Goal: Task Accomplishment & Management: Complete application form

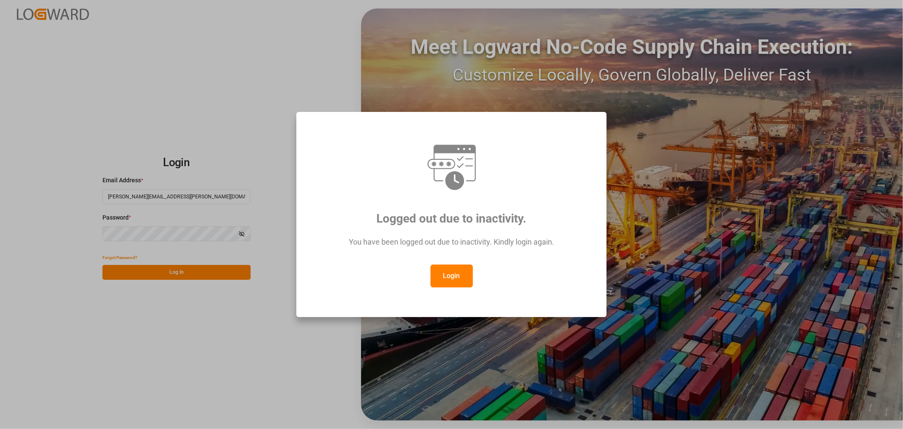
click at [450, 274] on button "Login" at bounding box center [452, 275] width 42 height 23
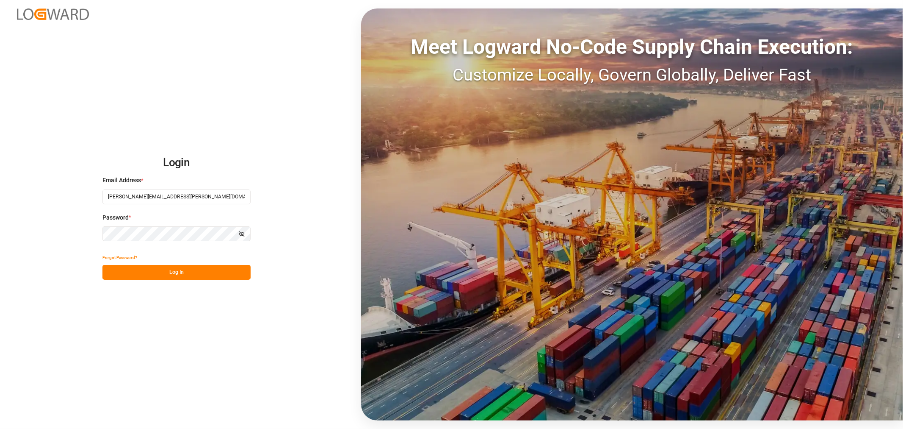
click at [175, 273] on button "Log In" at bounding box center [176, 272] width 148 height 15
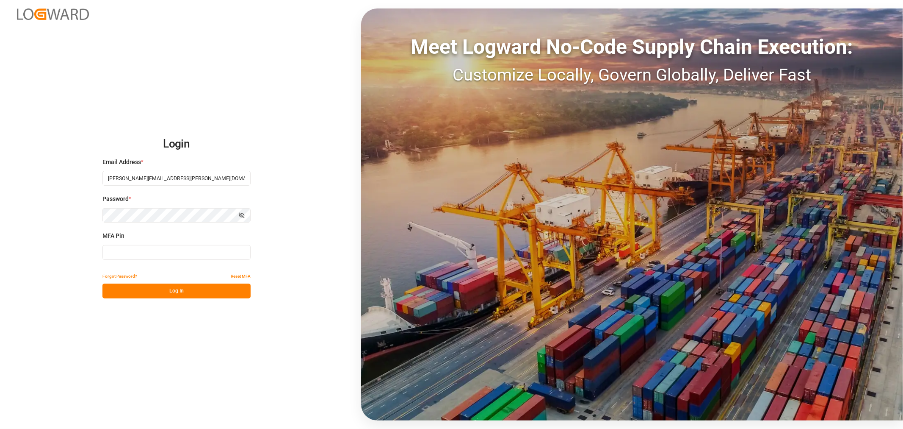
click at [174, 249] on input at bounding box center [176, 252] width 148 height 15
type input "266393"
click at [162, 288] on button "Log In" at bounding box center [176, 290] width 148 height 15
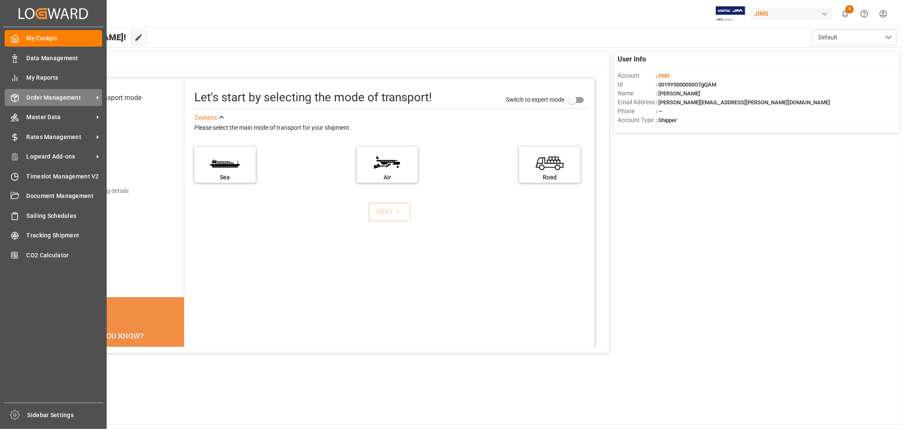
click at [52, 95] on span "Order Management" at bounding box center [60, 97] width 67 height 9
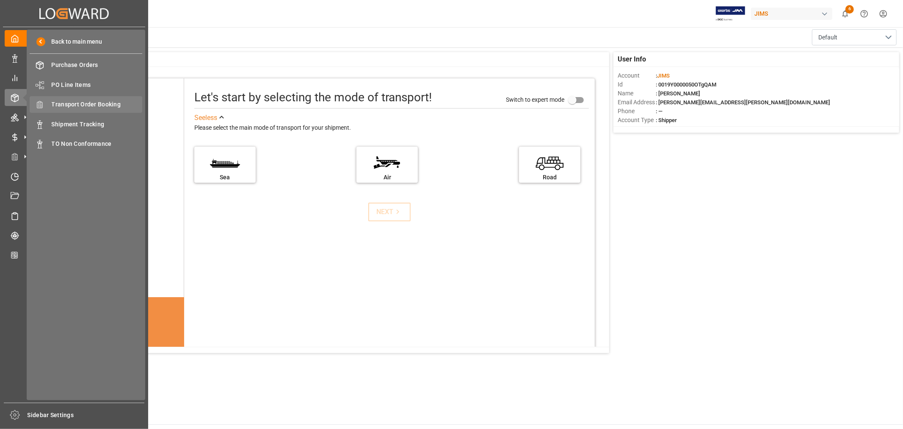
click at [87, 103] on span "Transport Order Booking" at bounding box center [97, 104] width 91 height 9
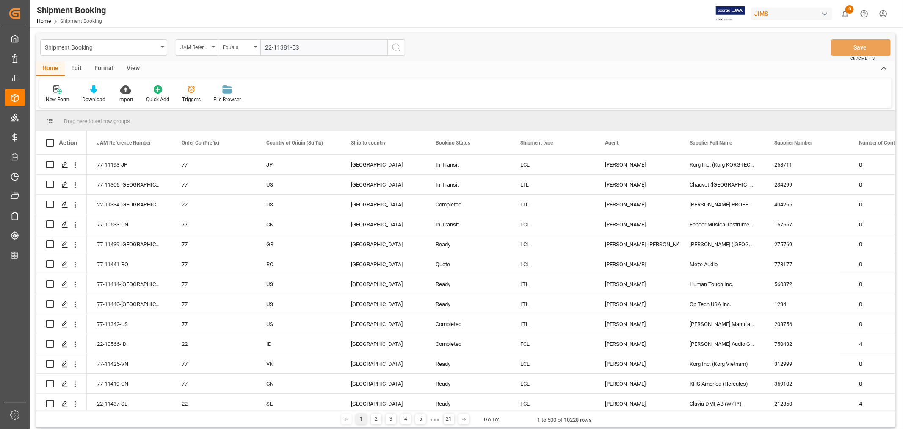
type input "22-11381-ES"
click at [396, 47] on icon "search button" at bounding box center [396, 47] width 10 height 10
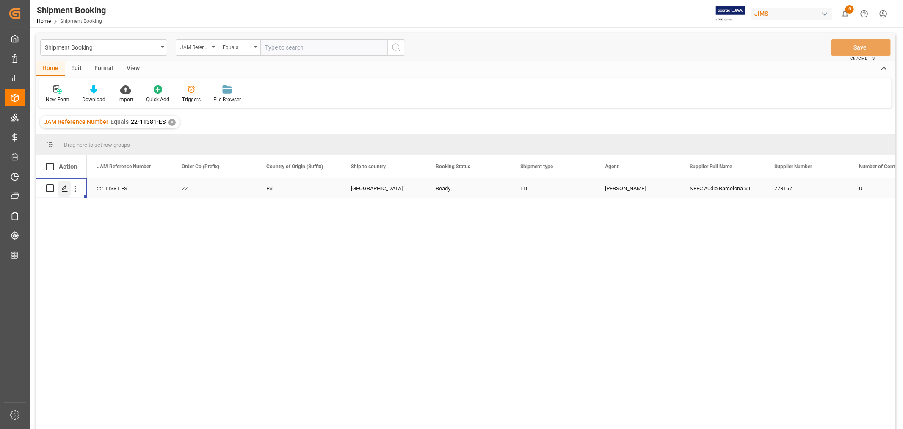
click at [64, 188] on polygon "Press SPACE to select this row." at bounding box center [64, 187] width 4 height 4
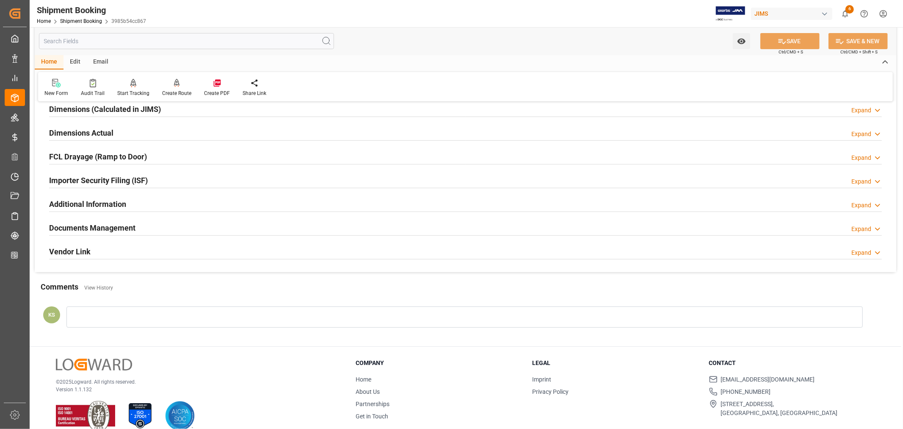
scroll to position [208, 0]
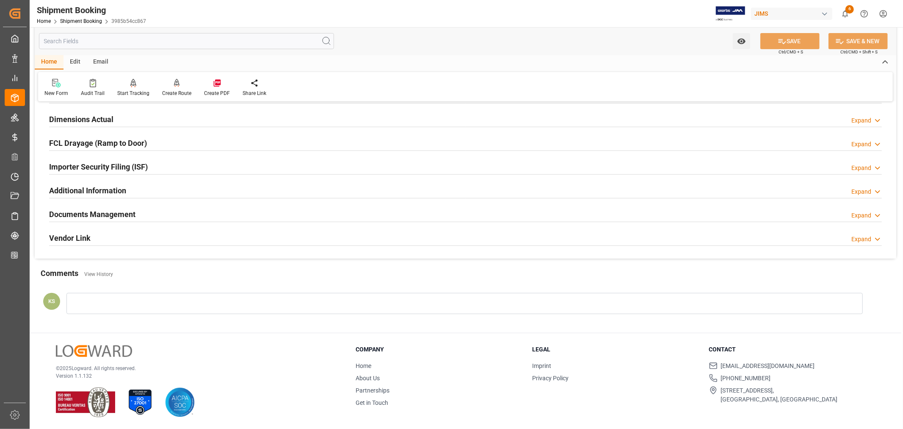
click at [199, 215] on div "Documents Management Expand" at bounding box center [465, 213] width 833 height 16
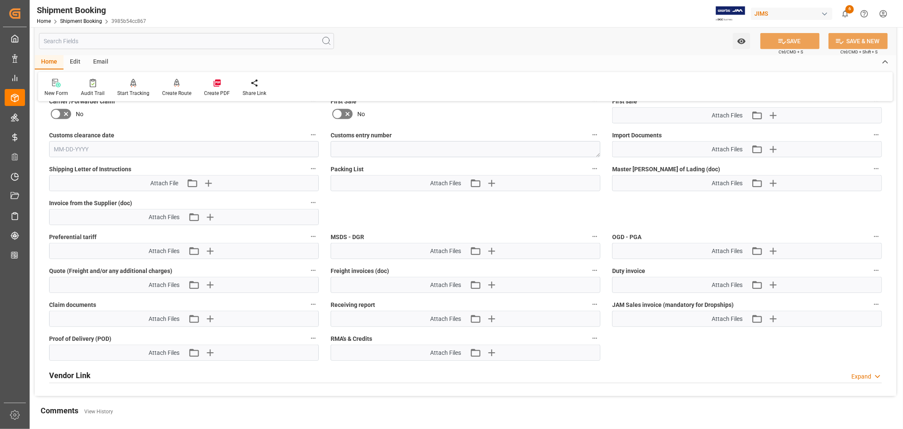
scroll to position [443, 0]
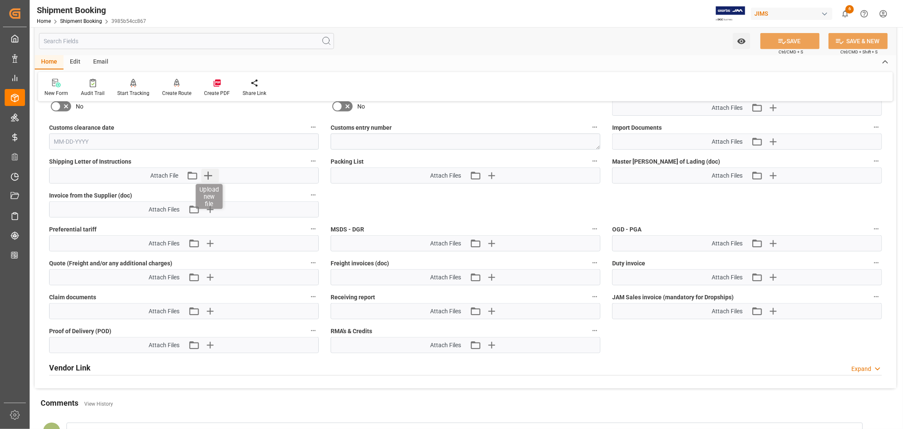
click at [207, 172] on icon "button" at bounding box center [208, 176] width 8 height 8
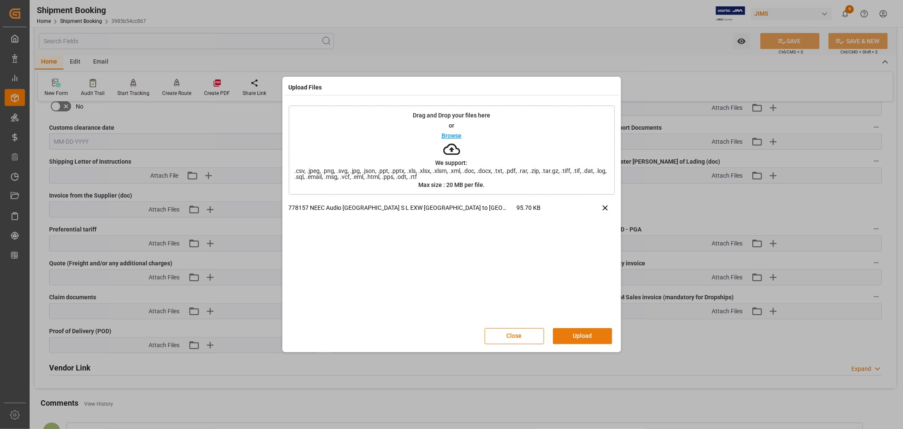
click at [582, 333] on button "Upload" at bounding box center [582, 336] width 59 height 16
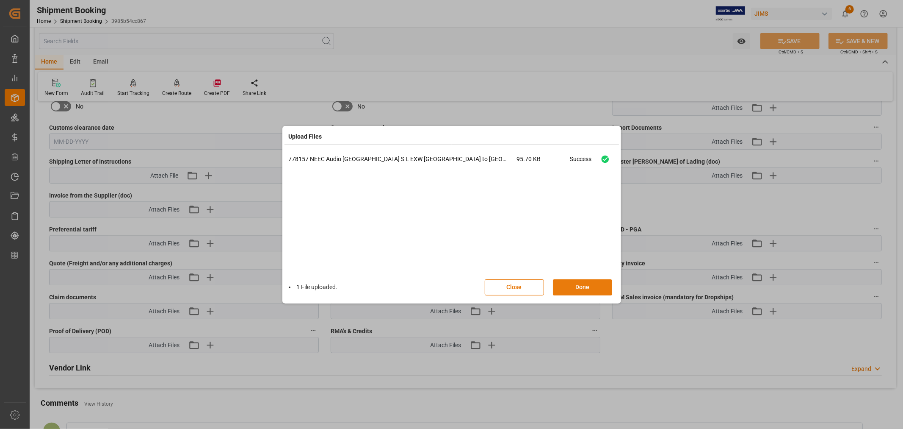
click at [584, 279] on div "Close Done" at bounding box center [553, 287] width 136 height 16
click at [582, 285] on button "Done" at bounding box center [582, 287] width 59 height 16
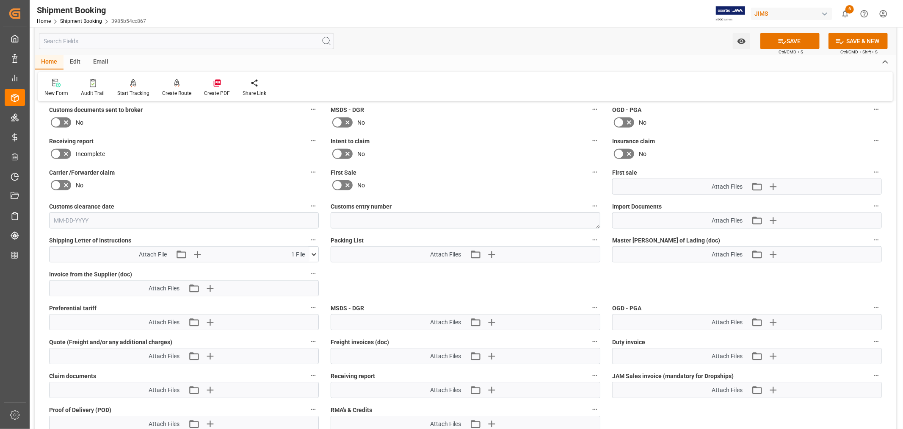
scroll to position [349, 0]
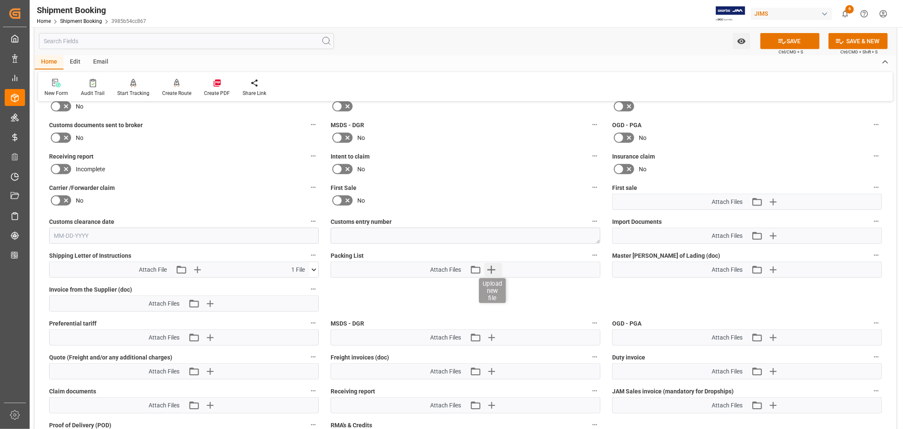
click at [490, 269] on icon "button" at bounding box center [491, 270] width 14 height 14
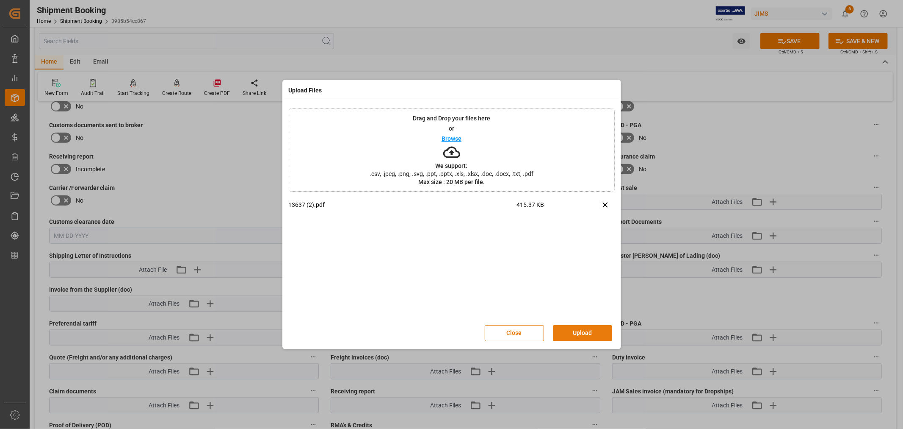
click at [581, 332] on button "Upload" at bounding box center [582, 333] width 59 height 16
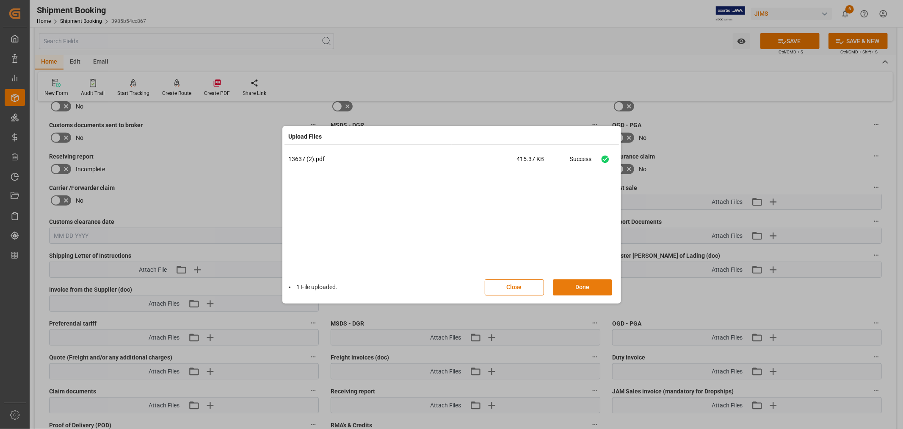
click at [580, 286] on button "Done" at bounding box center [582, 287] width 59 height 16
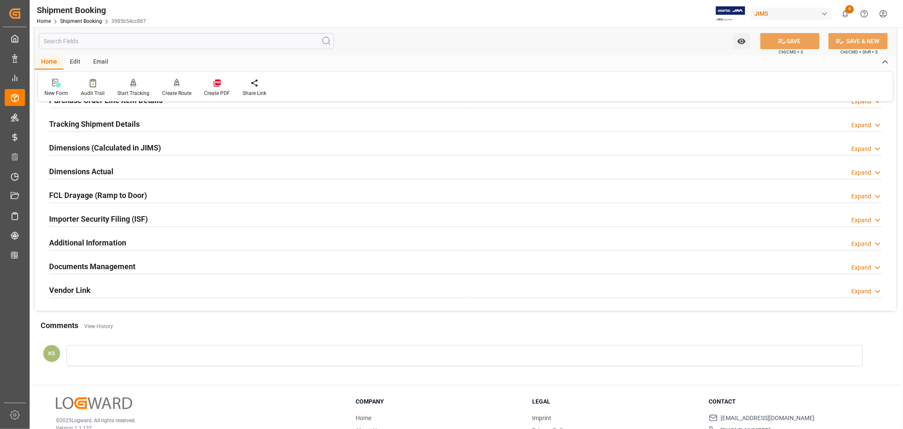
scroll to position [208, 0]
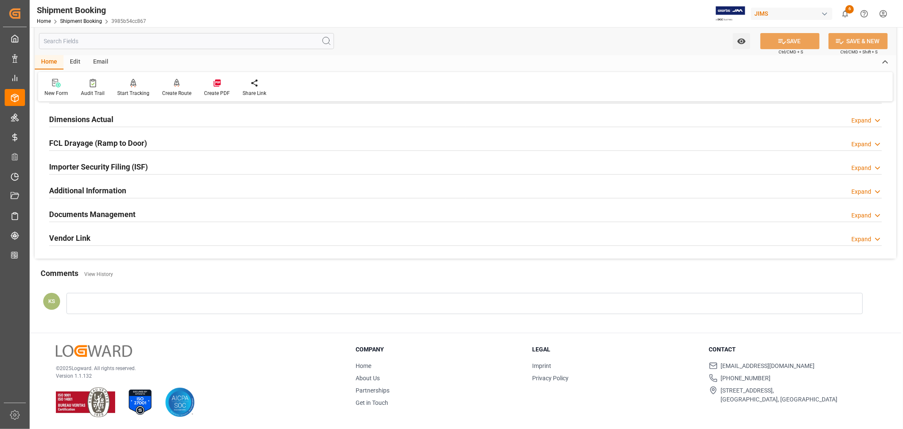
click at [382, 217] on div "Documents Management Expand" at bounding box center [465, 213] width 833 height 16
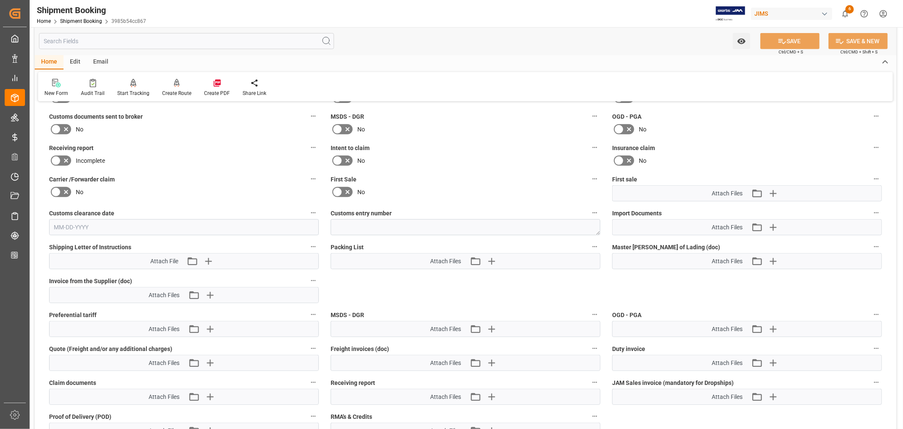
scroll to position [349, 0]
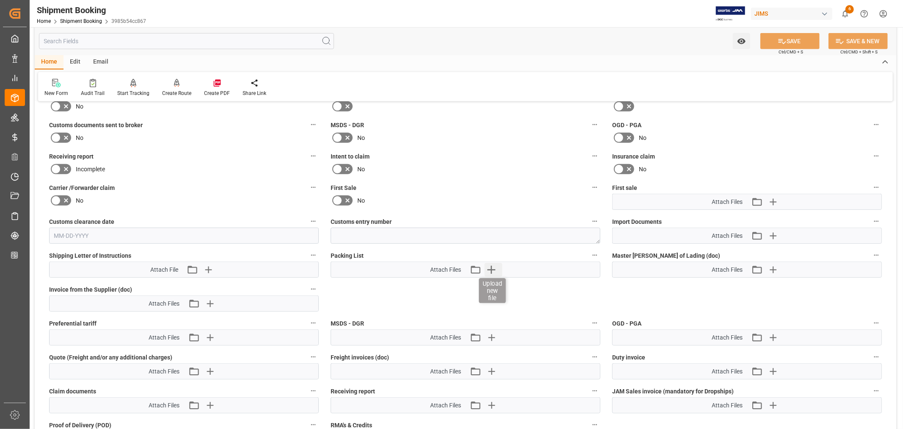
click at [492, 266] on icon "button" at bounding box center [491, 270] width 8 height 8
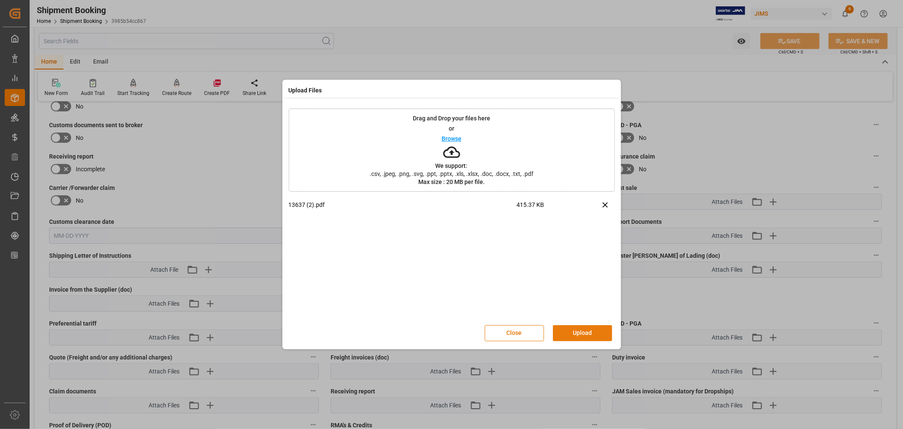
click at [577, 331] on button "Upload" at bounding box center [582, 333] width 59 height 16
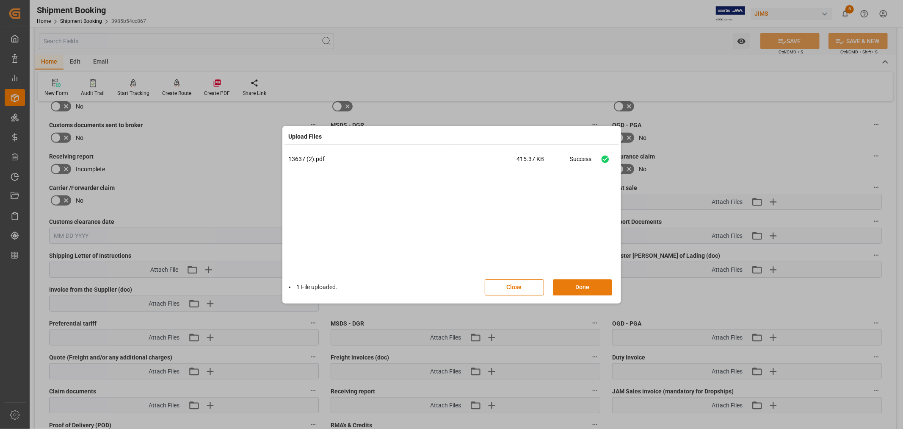
click at [579, 285] on button "Done" at bounding box center [582, 287] width 59 height 16
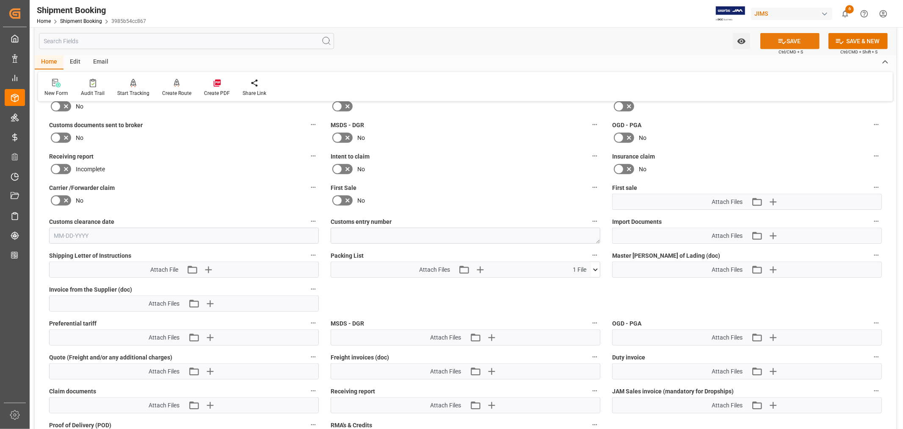
click at [795, 40] on button "SAVE" at bounding box center [790, 41] width 59 height 16
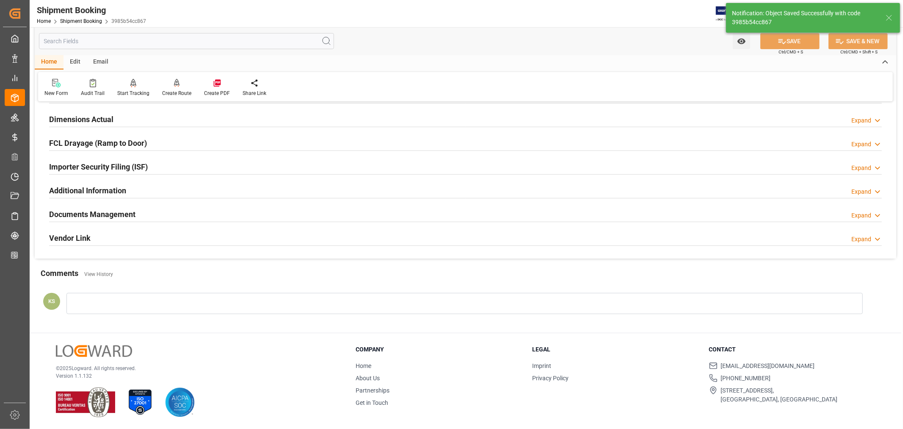
scroll to position [208, 0]
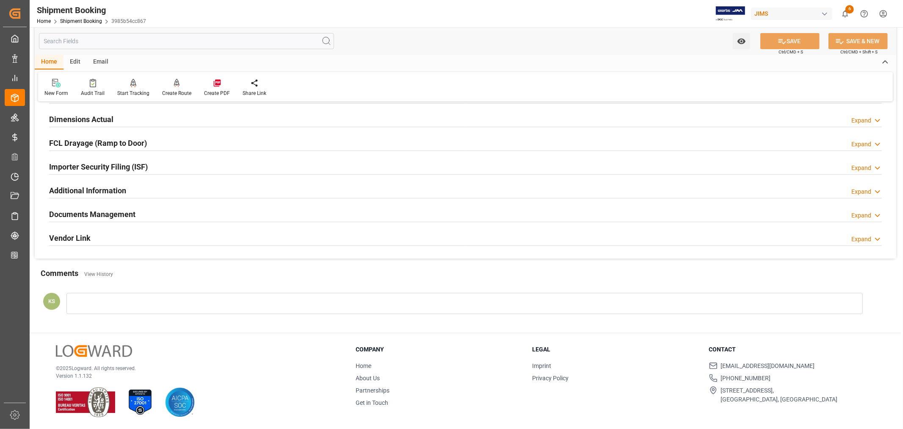
click at [119, 210] on h2 "Documents Management" at bounding box center [92, 213] width 86 height 11
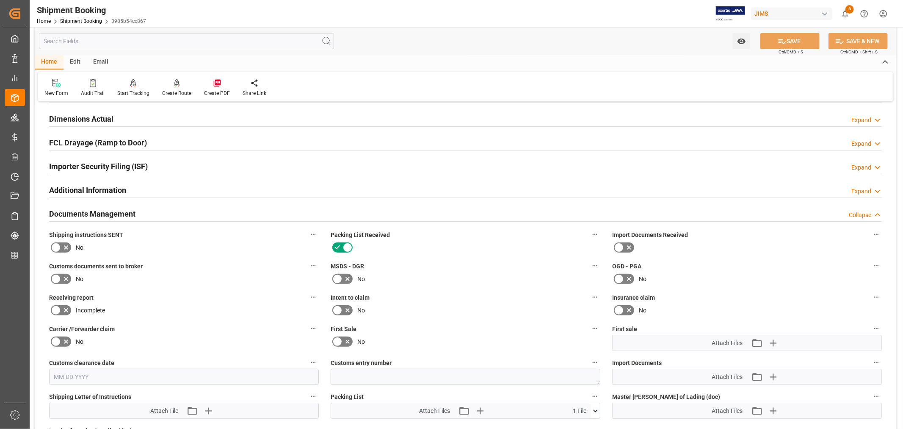
scroll to position [349, 0]
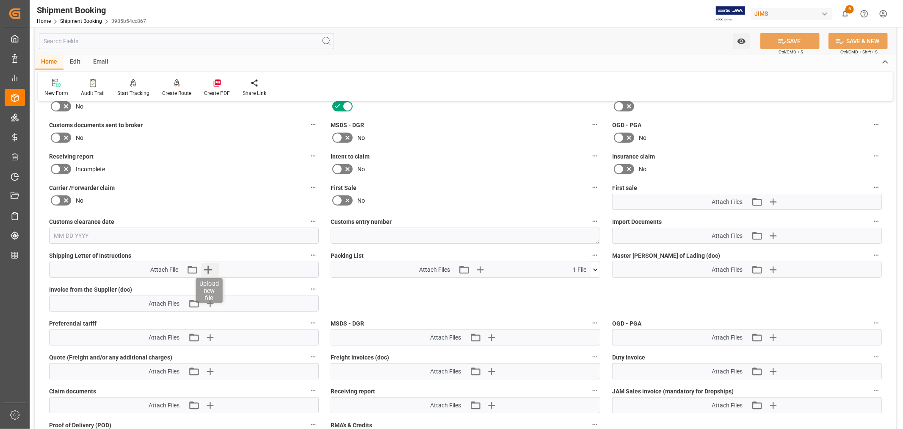
click at [208, 267] on icon "button" at bounding box center [208, 270] width 8 height 8
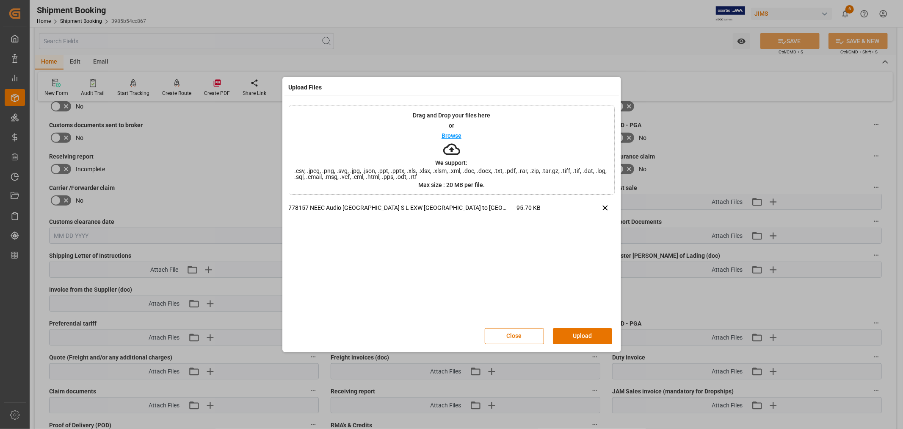
click at [582, 336] on button "Upload" at bounding box center [582, 336] width 59 height 16
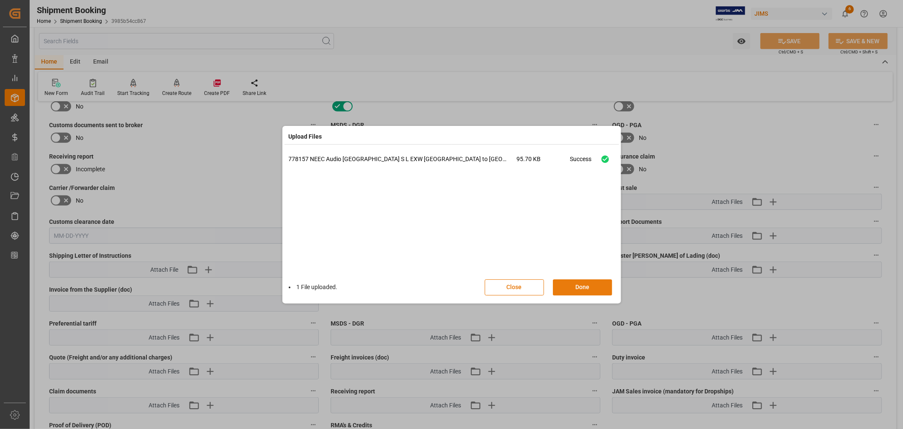
click at [579, 282] on button "Done" at bounding box center [582, 287] width 59 height 16
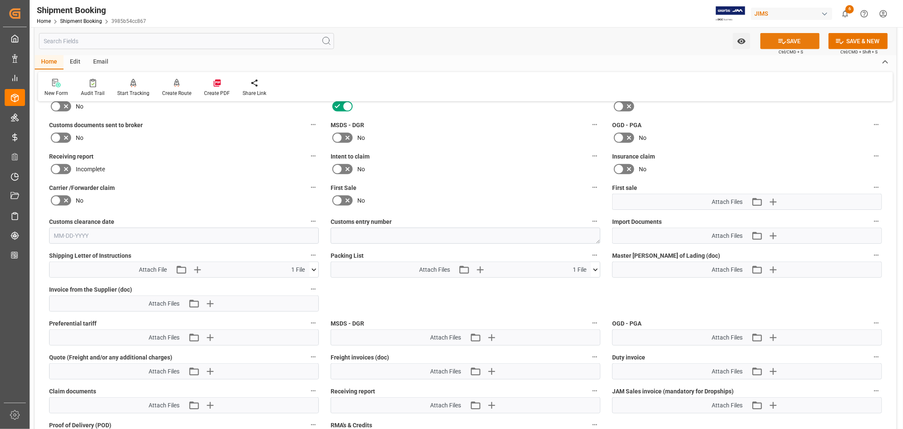
click at [794, 44] on button "SAVE" at bounding box center [790, 41] width 59 height 16
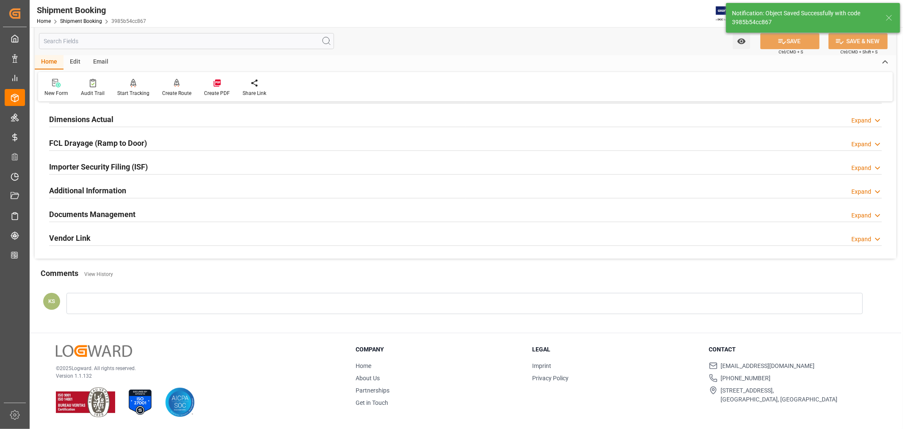
scroll to position [208, 0]
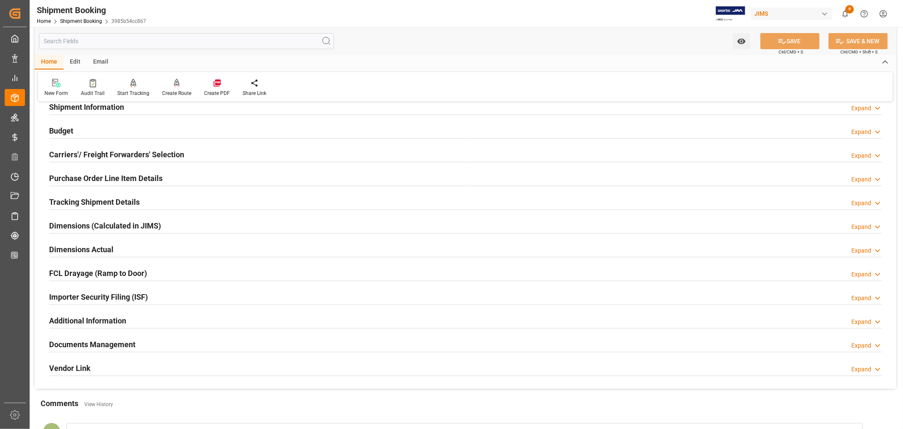
scroll to position [94, 0]
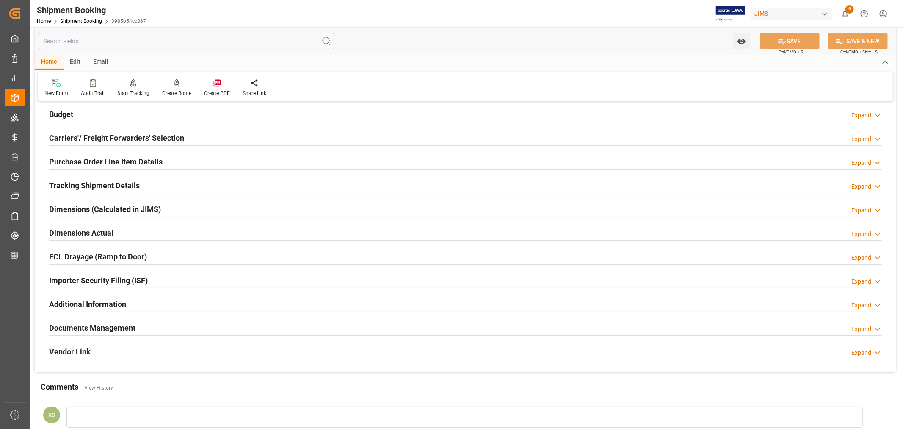
drag, startPoint x: 149, startPoint y: 324, endPoint x: 154, endPoint y: 321, distance: 5.5
click at [149, 324] on div "Documents Management Expand" at bounding box center [465, 327] width 833 height 16
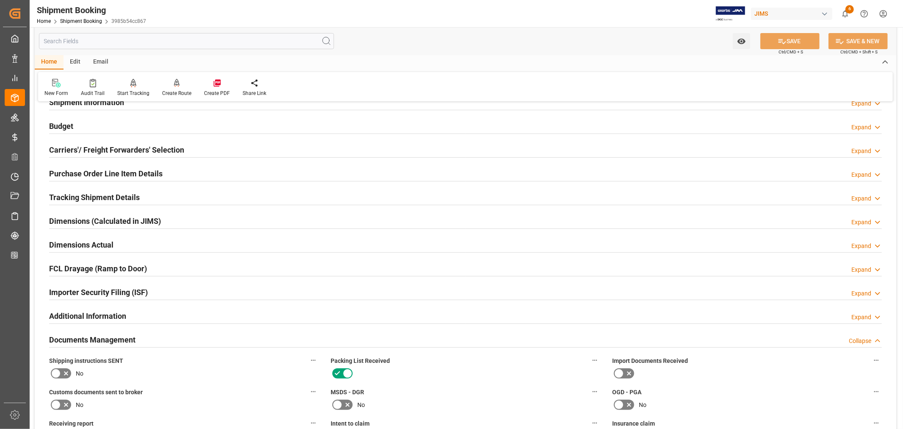
scroll to position [47, 0]
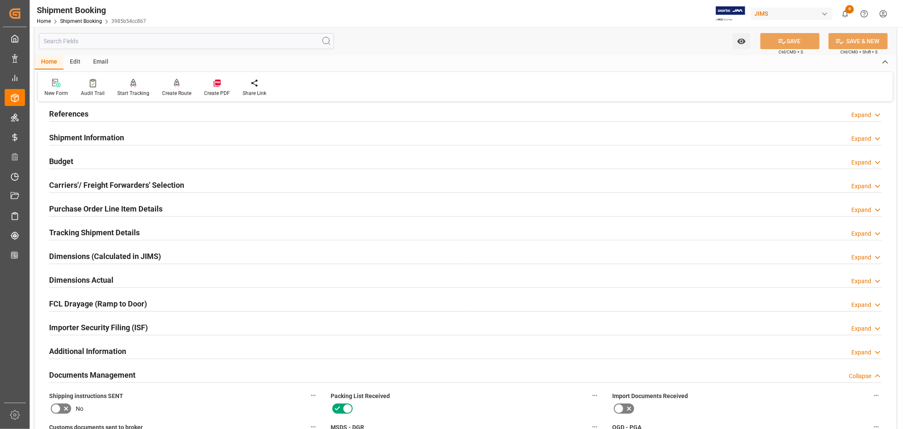
click at [158, 371] on div "Documents Management Collapse" at bounding box center [465, 374] width 833 height 16
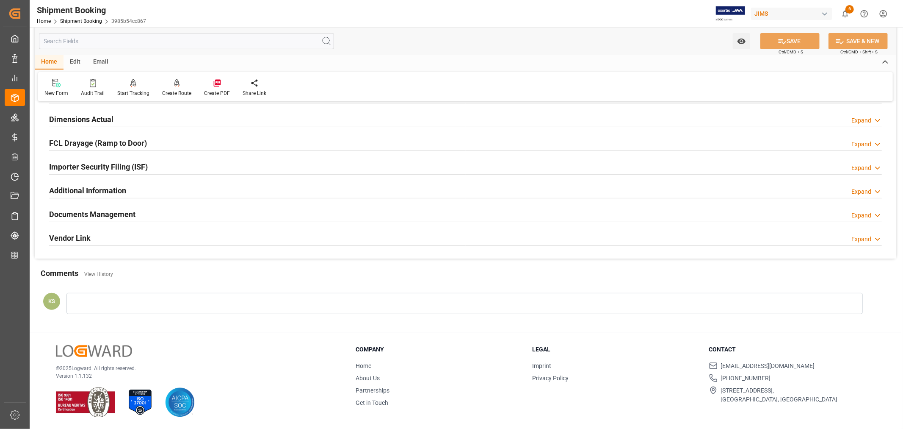
scroll to position [161, 0]
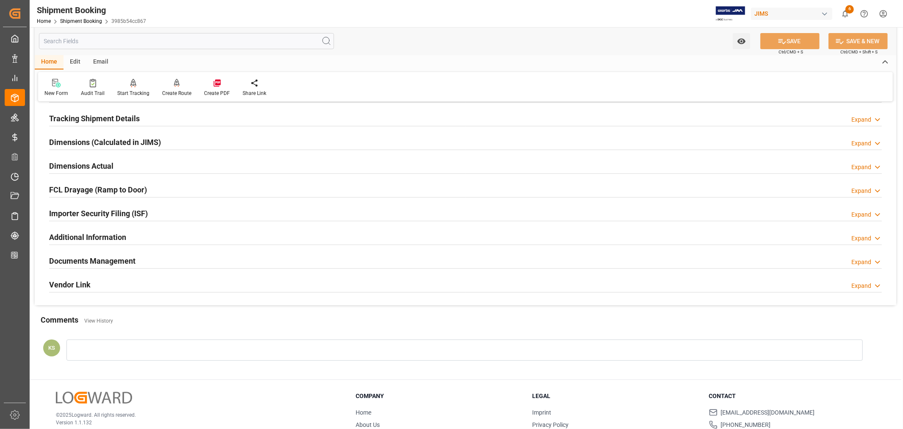
click at [192, 265] on div "Documents Management Expand" at bounding box center [465, 260] width 833 height 16
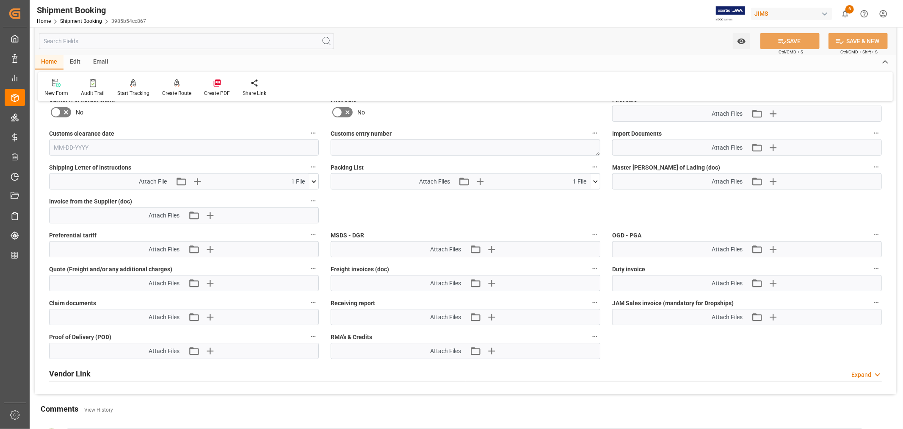
scroll to position [443, 0]
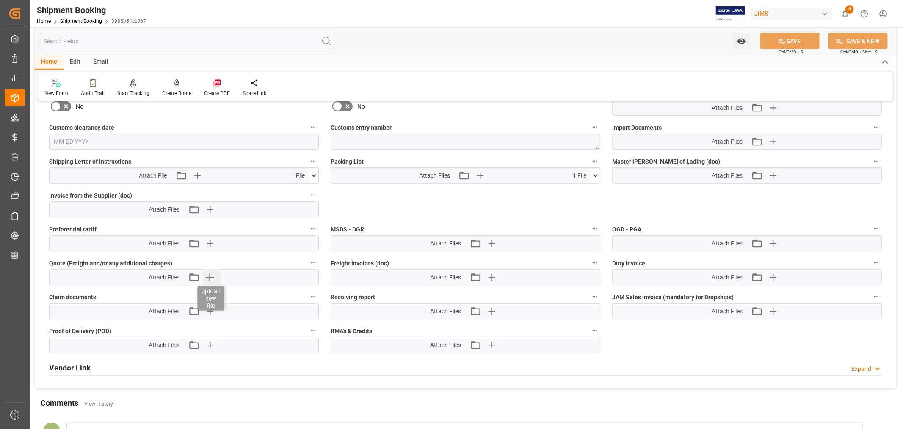
click at [212, 274] on icon "button" at bounding box center [210, 277] width 8 height 8
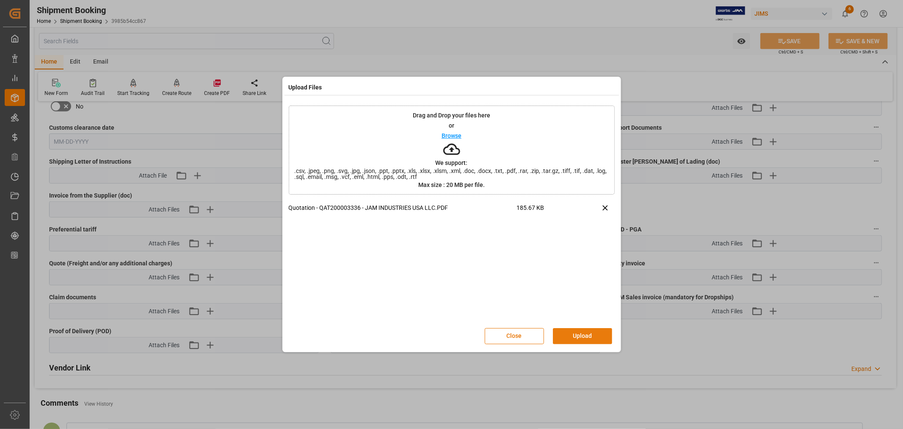
click at [573, 331] on button "Upload" at bounding box center [582, 336] width 59 height 16
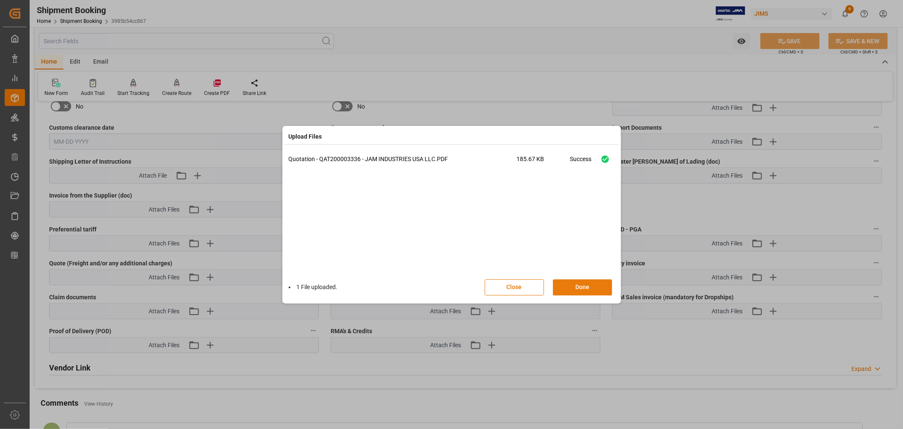
click at [570, 285] on button "Done" at bounding box center [582, 287] width 59 height 16
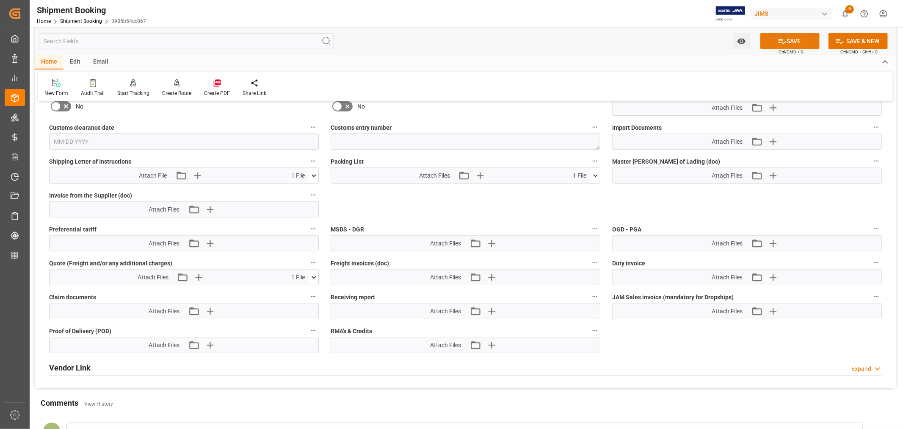
click at [794, 34] on button "SAVE" at bounding box center [790, 41] width 59 height 16
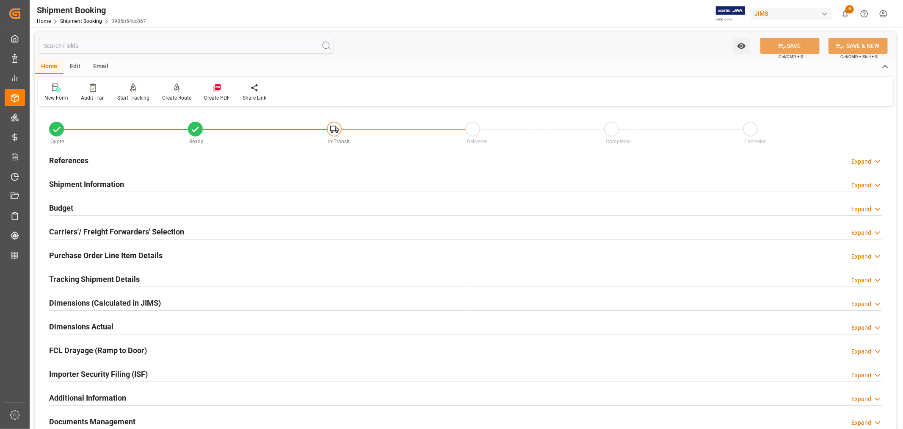
scroll to position [0, 0]
click at [73, 162] on h2 "References" at bounding box center [68, 160] width 39 height 11
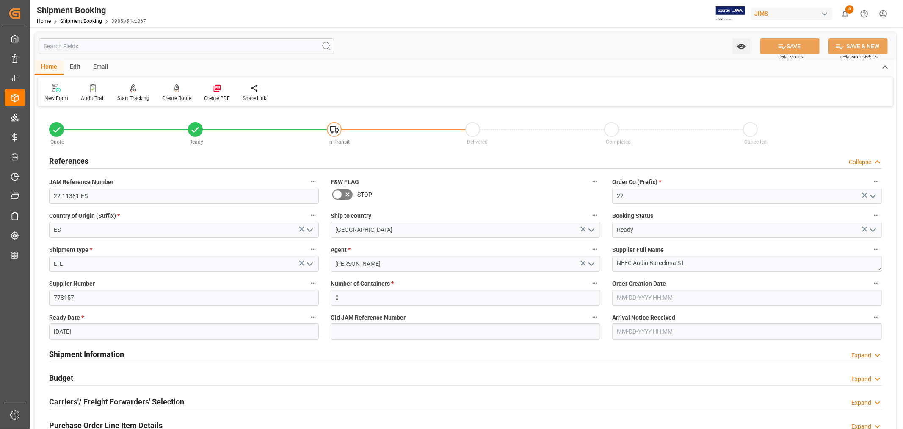
click at [73, 162] on h2 "References" at bounding box center [68, 160] width 39 height 11
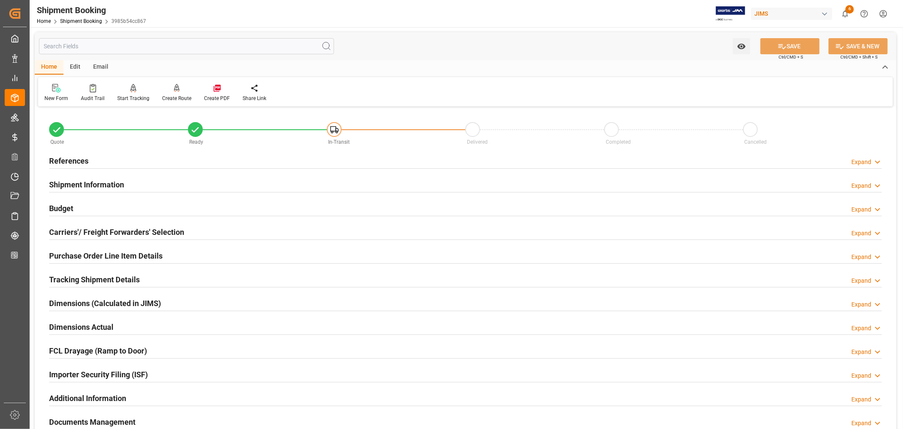
click at [99, 67] on div "Email" at bounding box center [101, 67] width 28 height 14
click at [60, 90] on icon at bounding box center [57, 89] width 11 height 6
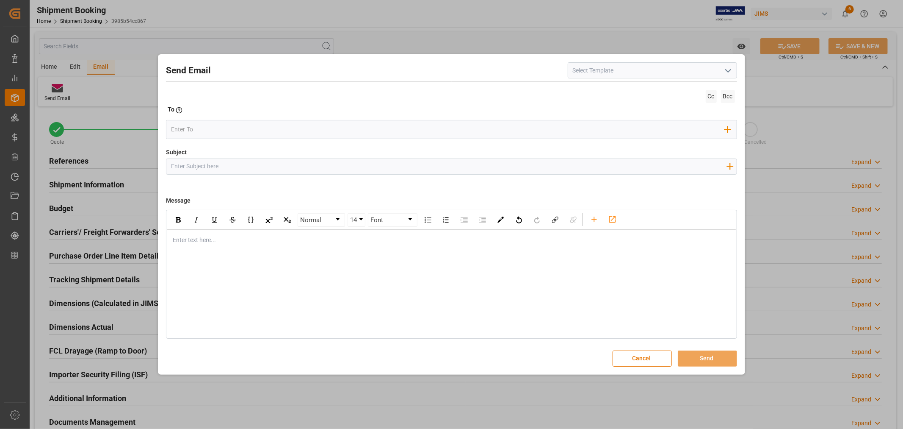
click at [727, 69] on icon "open menu" at bounding box center [728, 71] width 10 height 10
click at [634, 91] on div "2BOOK - Ocean - Air freight" at bounding box center [652, 89] width 169 height 19
type input "2BOOK - Ocean - Air freight"
type input "2BOOK {{jamReferenceNumber}} {{supplierFullName}} Ship from: {{country}} Ship t…"
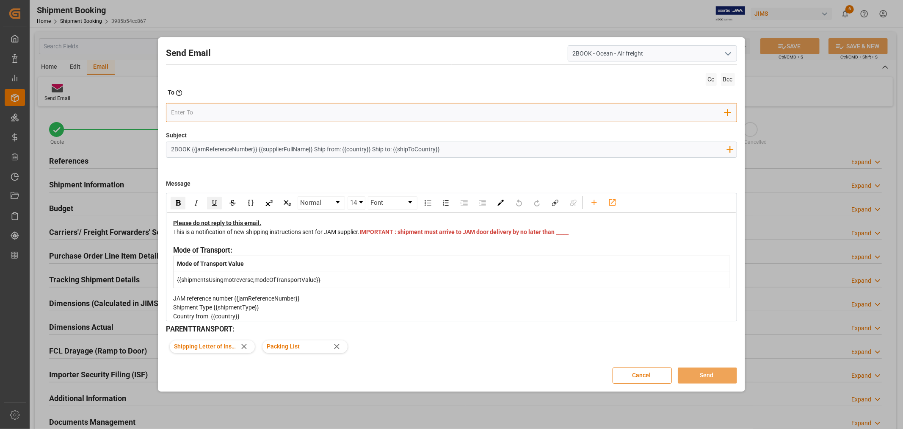
click at [183, 111] on input "email" at bounding box center [448, 112] width 554 height 13
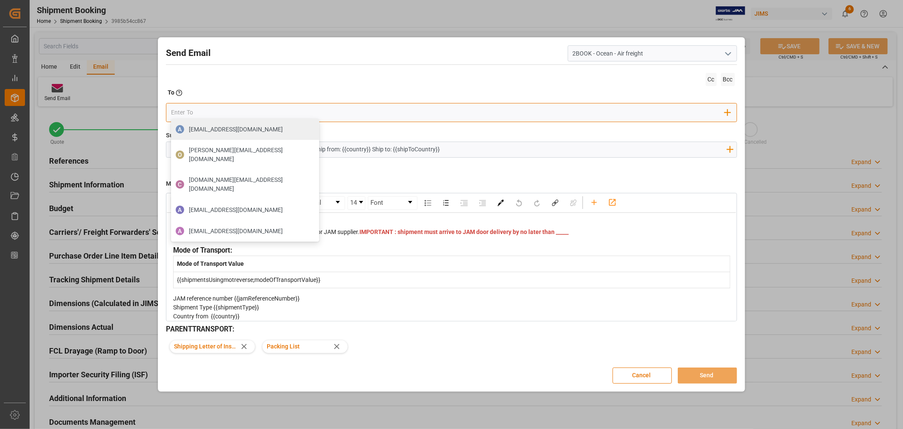
paste input "[EMAIL_ADDRESS][PERSON_NAME][DOMAIN_NAME]"
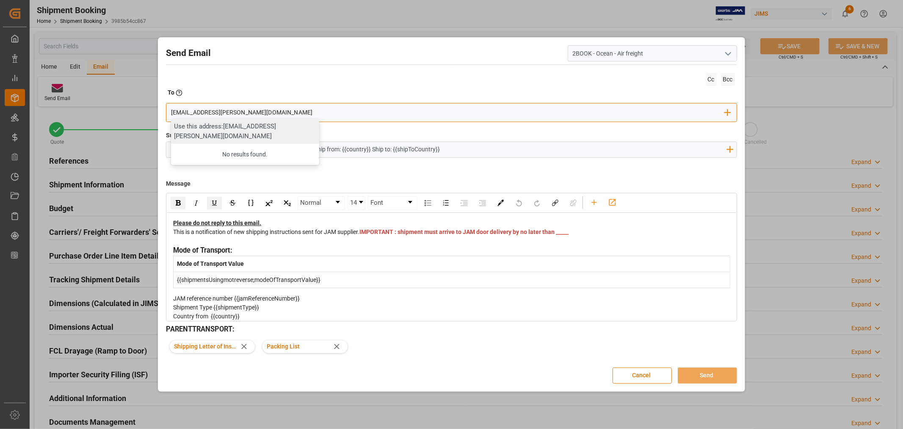
click at [299, 109] on input "[EMAIL_ADDRESS][PERSON_NAME][DOMAIN_NAME]" at bounding box center [448, 112] width 554 height 13
type input "[EMAIL_ADDRESS][PERSON_NAME][DOMAIN_NAME]"
click at [260, 131] on div "Use this address: [EMAIL_ADDRESS][PERSON_NAME][DOMAIN_NAME]" at bounding box center [245, 131] width 148 height 25
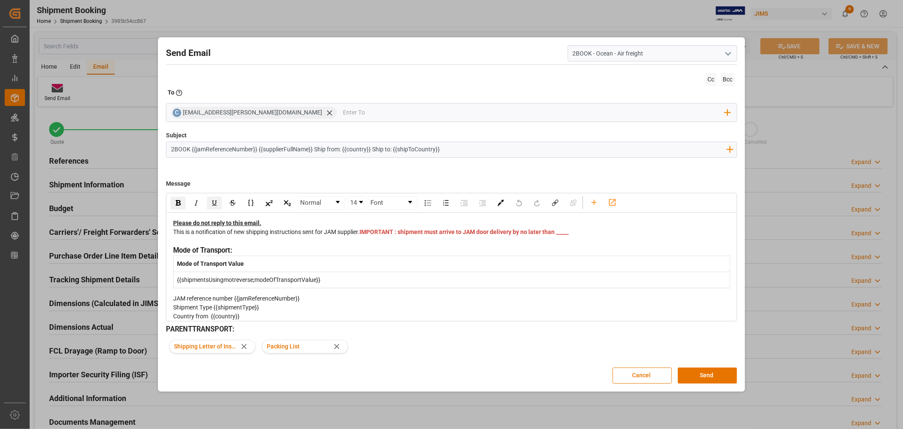
click at [382, 239] on div "This is a notification of new shipping instructions sent for JAM supplier. IMPO…" at bounding box center [451, 236] width 557 height 18
click at [297, 245] on div "Please make sure driver references collection:" at bounding box center [451, 240] width 557 height 9
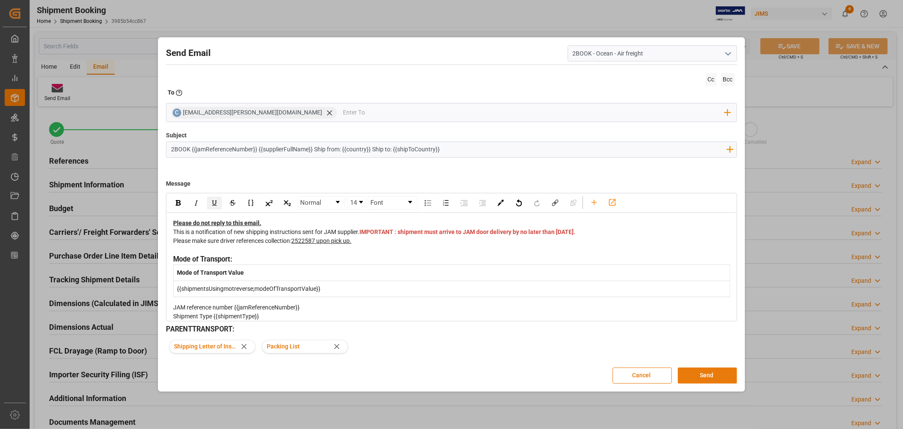
click at [705, 375] on button "Send" at bounding box center [707, 375] width 59 height 16
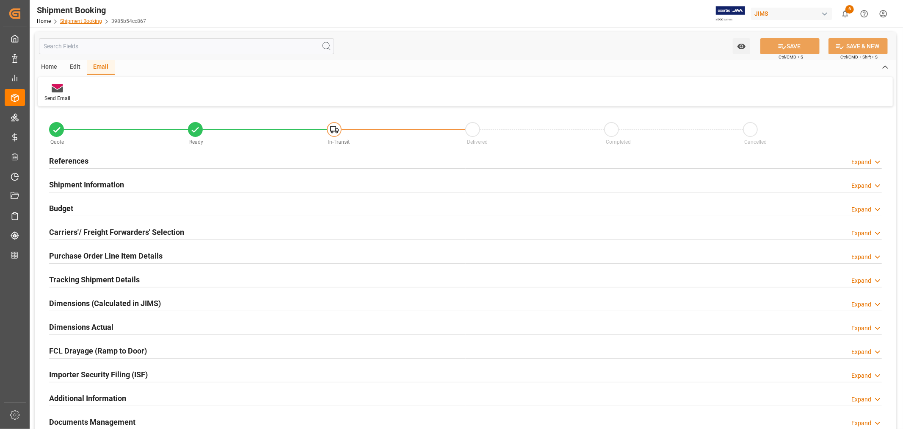
click at [83, 21] on link "Shipment Booking" at bounding box center [81, 21] width 42 height 6
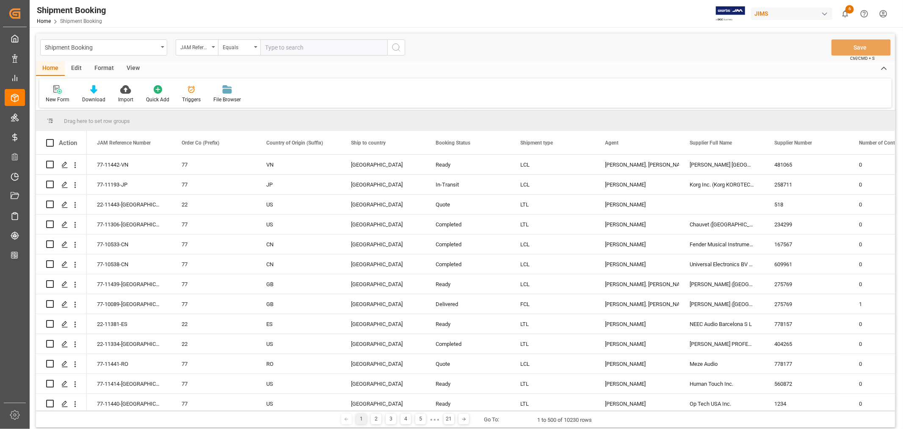
click at [60, 91] on icon at bounding box center [57, 89] width 8 height 8
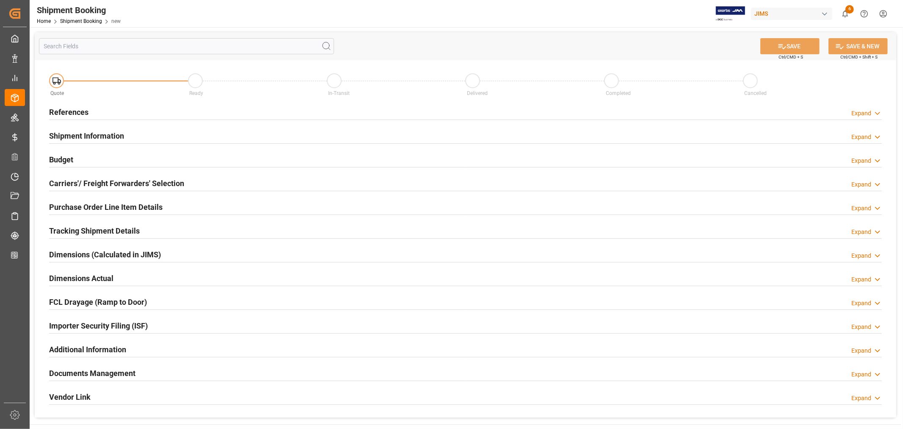
click at [66, 111] on h2 "References" at bounding box center [68, 111] width 39 height 11
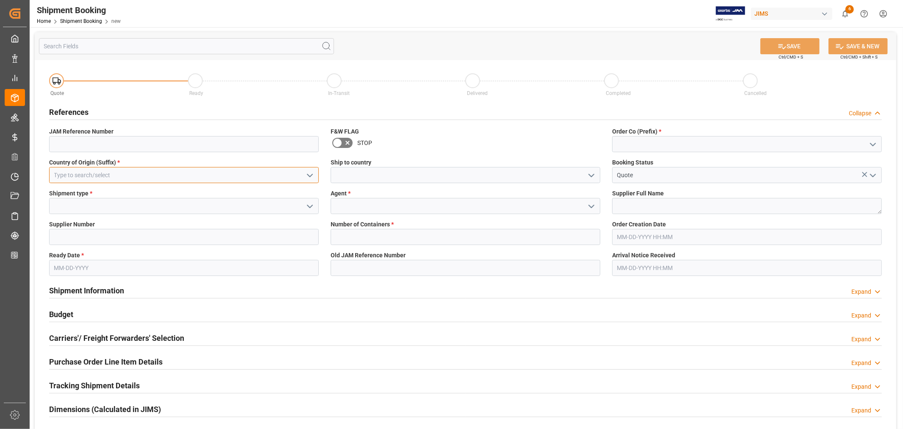
click at [121, 175] on input at bounding box center [184, 175] width 270 height 16
click at [107, 197] on div "GB" at bounding box center [184, 193] width 269 height 19
type input "GB"
click at [590, 174] on icon "open menu" at bounding box center [592, 175] width 10 height 10
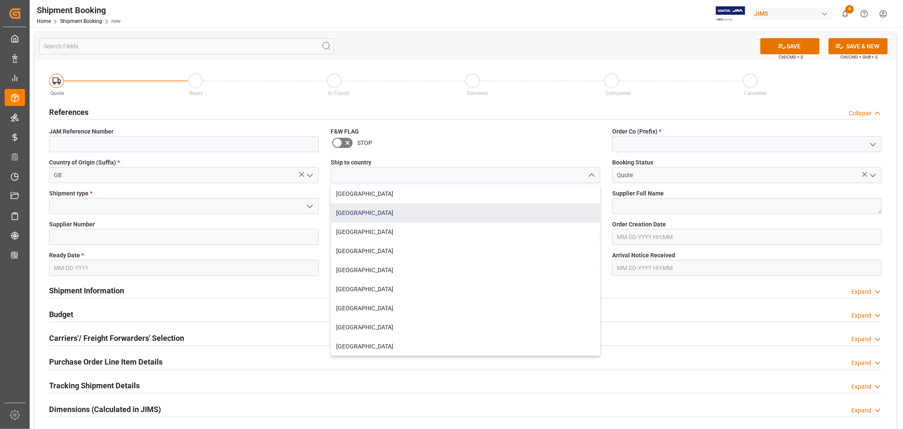
click at [389, 210] on div "[GEOGRAPHIC_DATA]" at bounding box center [465, 212] width 269 height 19
type input "[GEOGRAPHIC_DATA]"
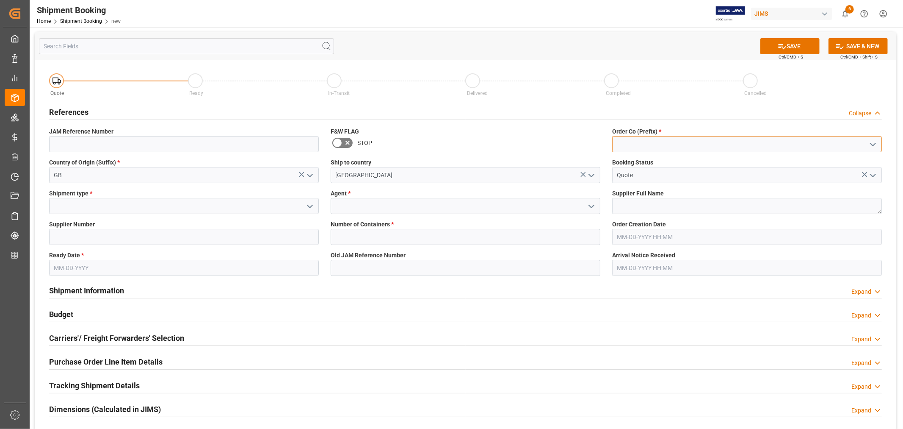
click at [634, 143] on input at bounding box center [747, 144] width 270 height 16
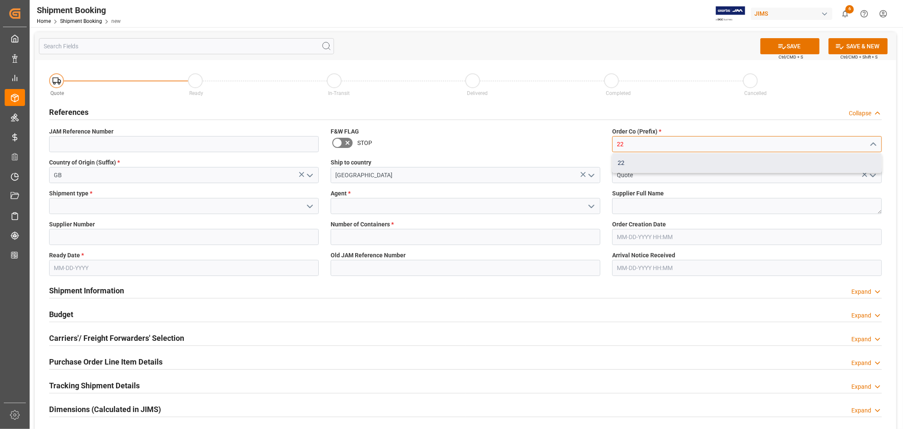
click at [625, 161] on div "22" at bounding box center [747, 162] width 269 height 19
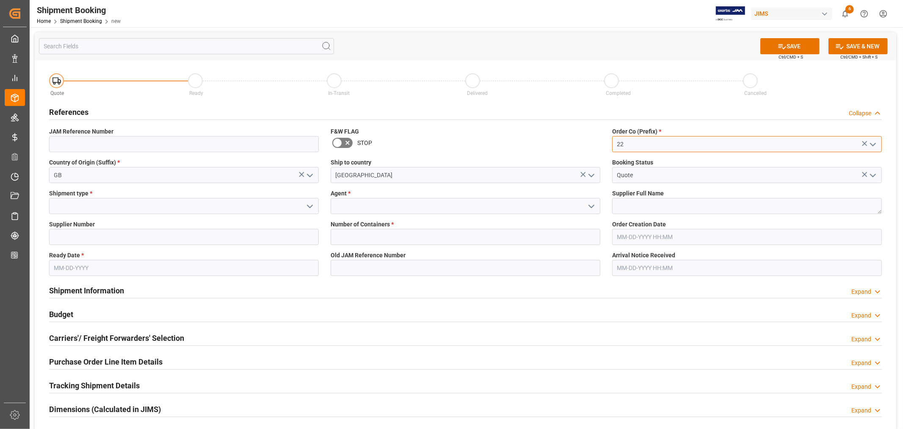
type input "22"
click at [310, 205] on icon "open menu" at bounding box center [310, 206] width 10 height 10
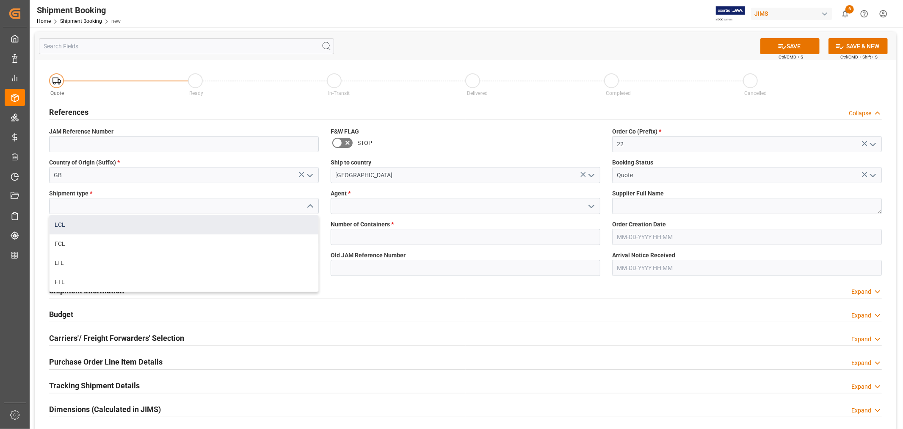
click at [119, 223] on div "LCL" at bounding box center [184, 224] width 269 height 19
type input "LCL"
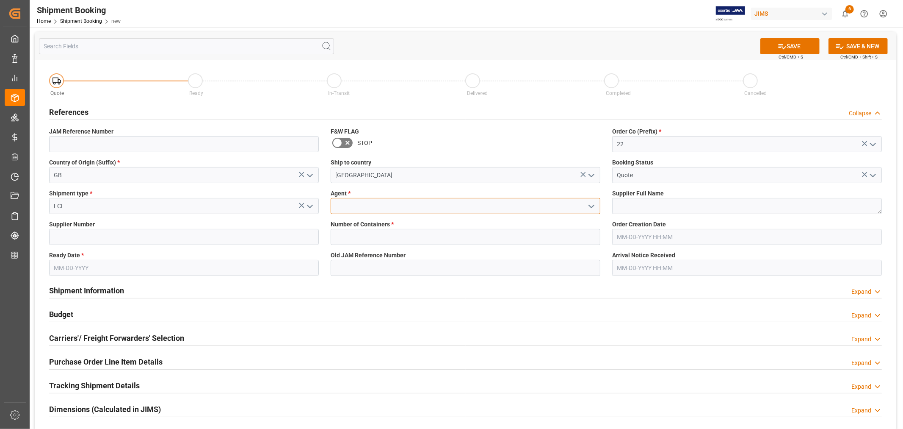
click at [441, 206] on input at bounding box center [466, 206] width 270 height 16
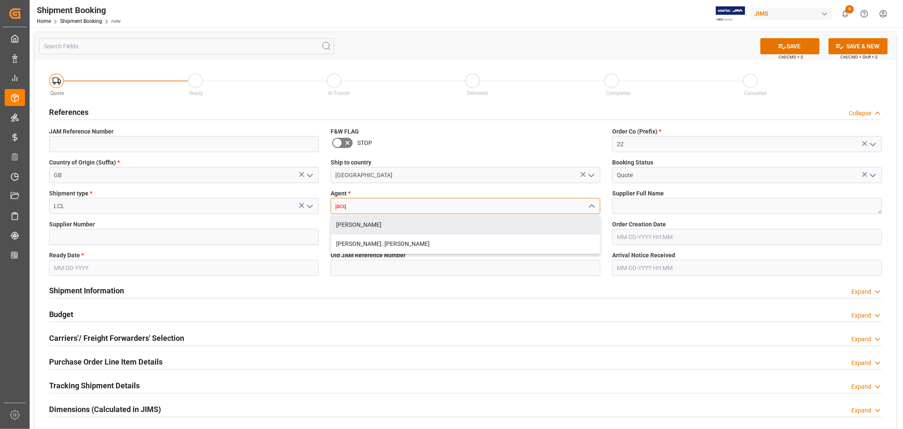
click at [362, 222] on div "[PERSON_NAME]" at bounding box center [465, 224] width 269 height 19
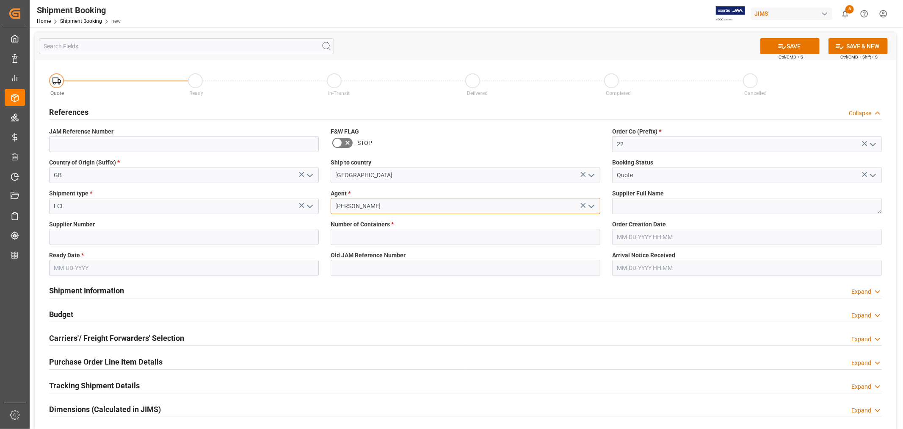
type input "[PERSON_NAME]"
click at [620, 205] on textarea at bounding box center [747, 206] width 270 height 16
paste textarea "Spendor Audio System Ltd"
type textarea "Spendor Audio System Ltd"
click at [116, 236] on input at bounding box center [184, 237] width 270 height 16
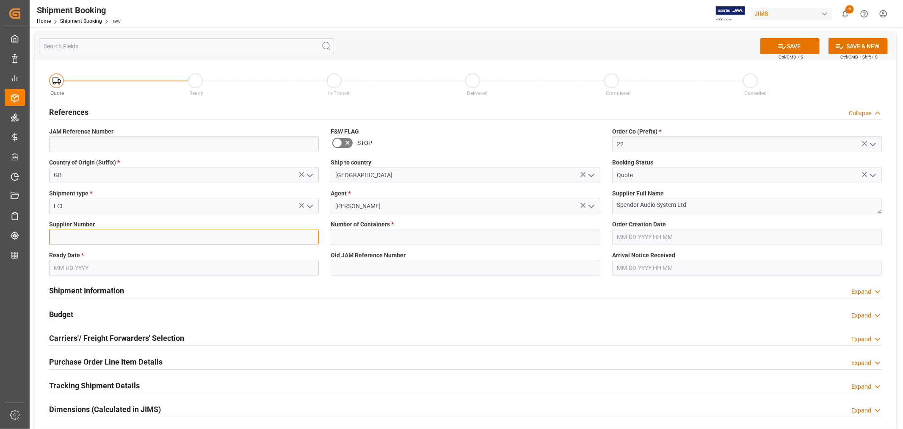
paste input "740935"
type input "740935"
click at [337, 233] on input "text" at bounding box center [466, 237] width 270 height 16
type input "0"
click at [111, 269] on input "text" at bounding box center [184, 268] width 270 height 16
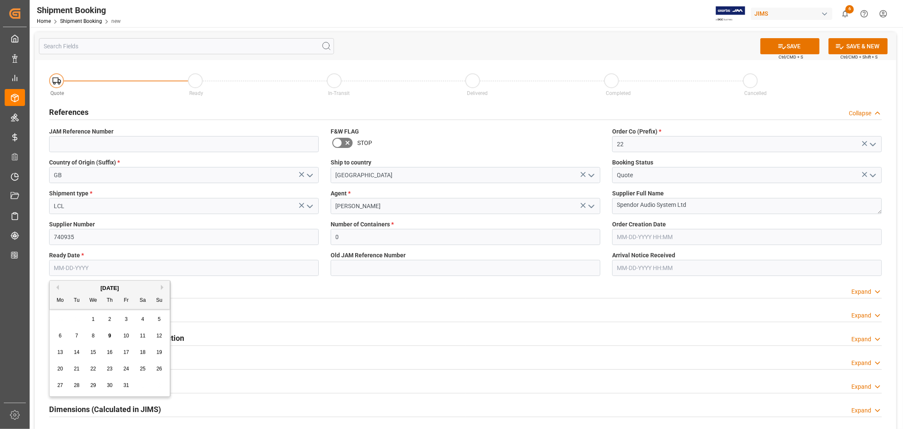
click at [70, 316] on div "29 30 1 2 3 4 5" at bounding box center [110, 319] width 116 height 17
click at [111, 335] on span "9" at bounding box center [109, 335] width 3 height 6
type input "[DATE]"
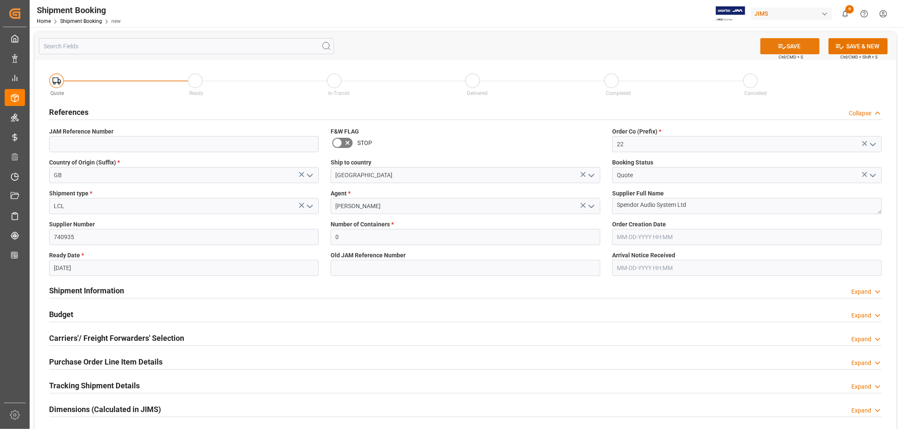
click at [790, 47] on button "SAVE" at bounding box center [790, 46] width 59 height 16
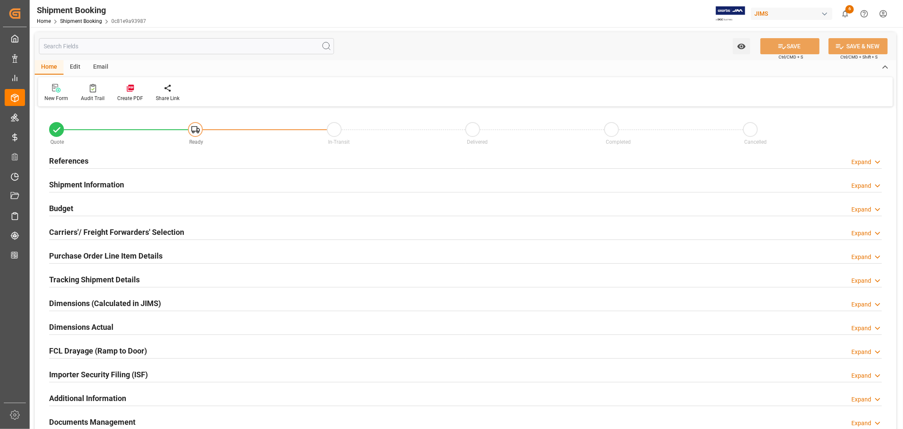
type input "0"
type input "10-09-2025"
click at [73, 160] on h2 "References" at bounding box center [68, 160] width 39 height 11
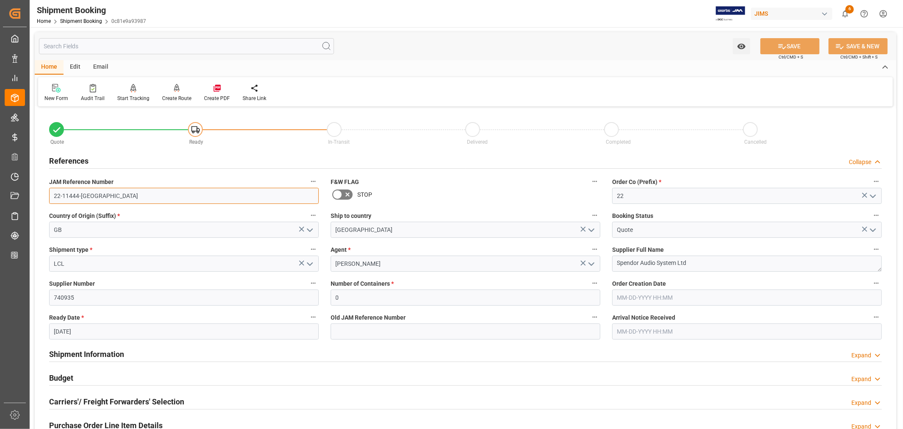
drag, startPoint x: 86, startPoint y: 196, endPoint x: 52, endPoint y: 196, distance: 34.7
click at [52, 196] on input "22-11444-GB" at bounding box center [184, 196] width 270 height 16
